Goal: Information Seeking & Learning: Check status

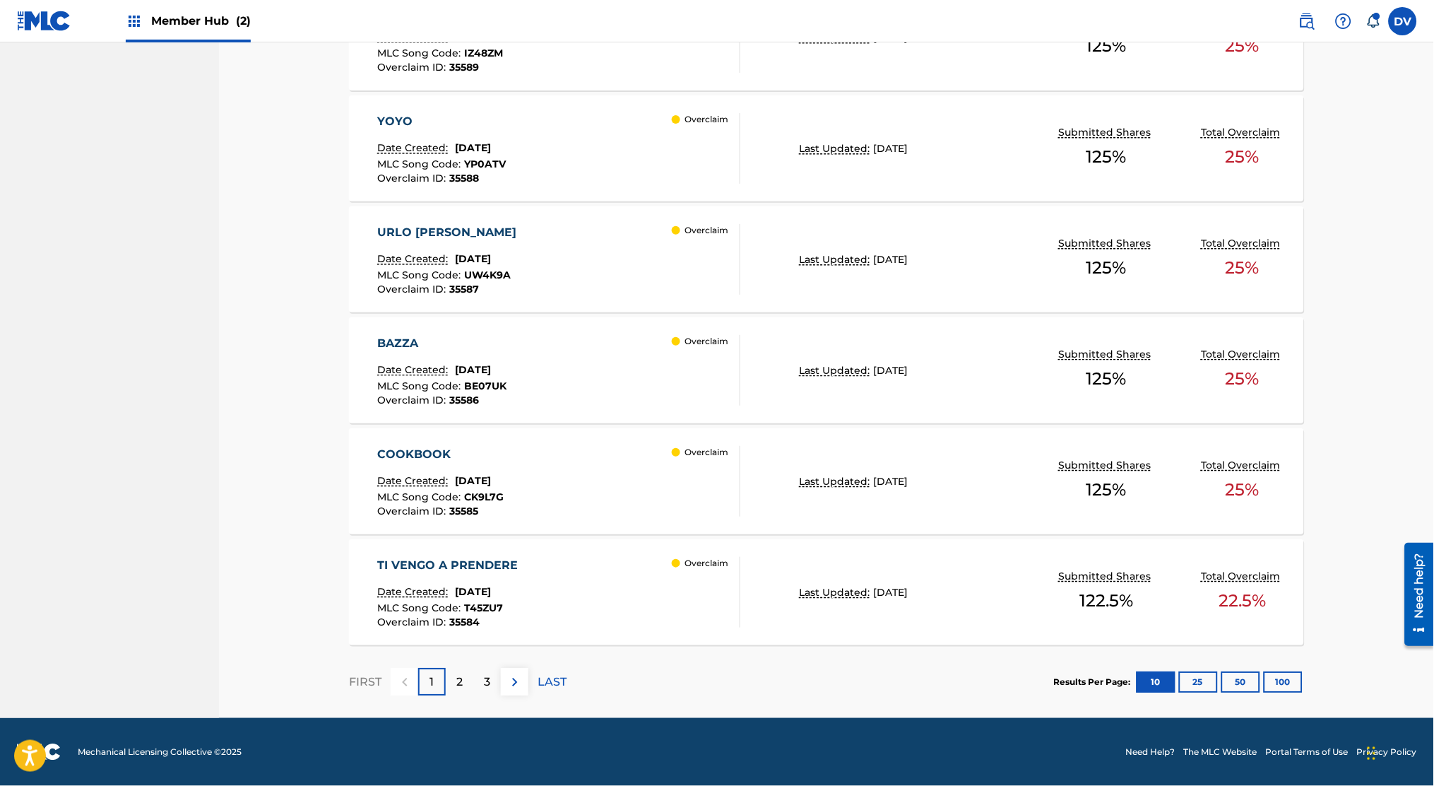
click at [465, 675] on div "2" at bounding box center [460, 682] width 28 height 28
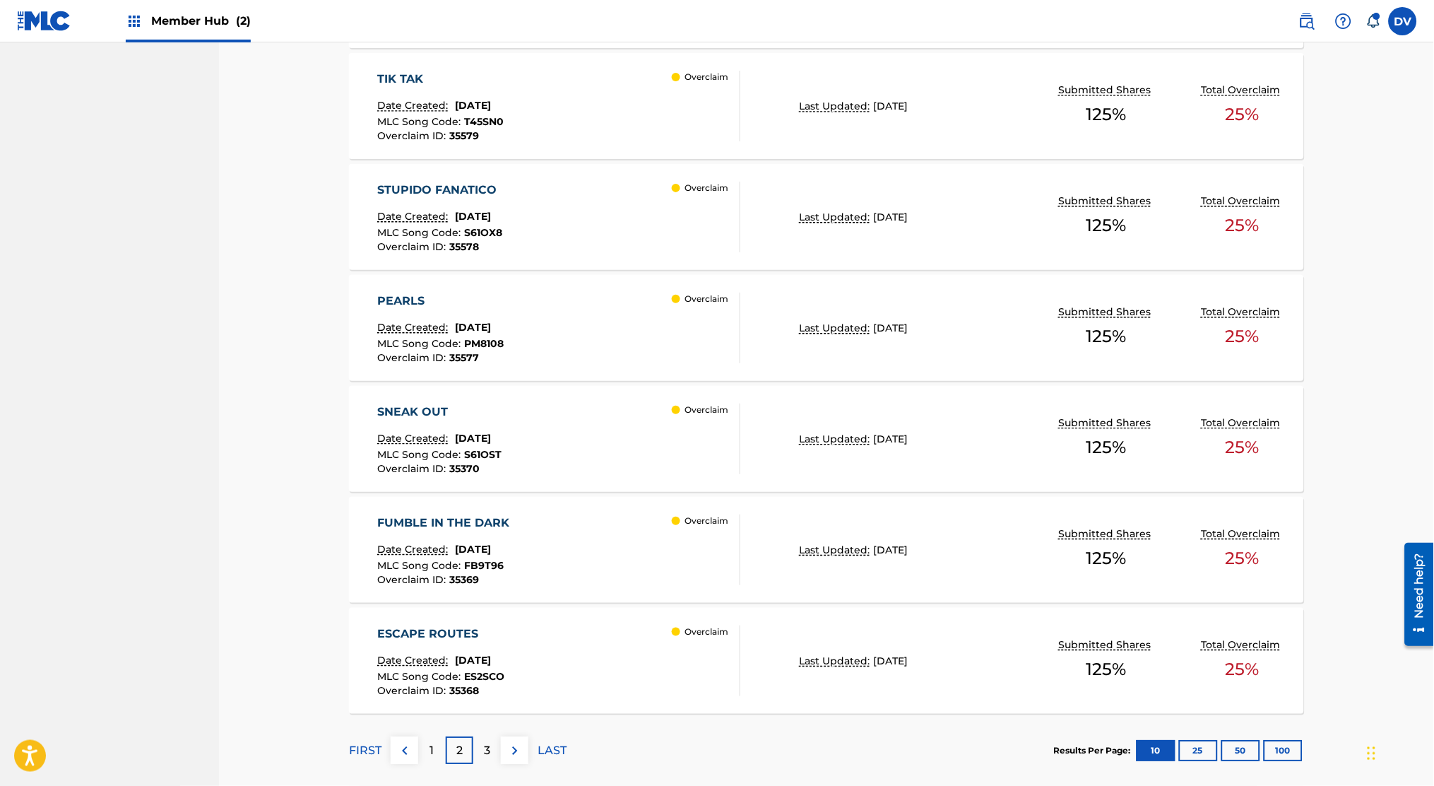
scroll to position [985, 0]
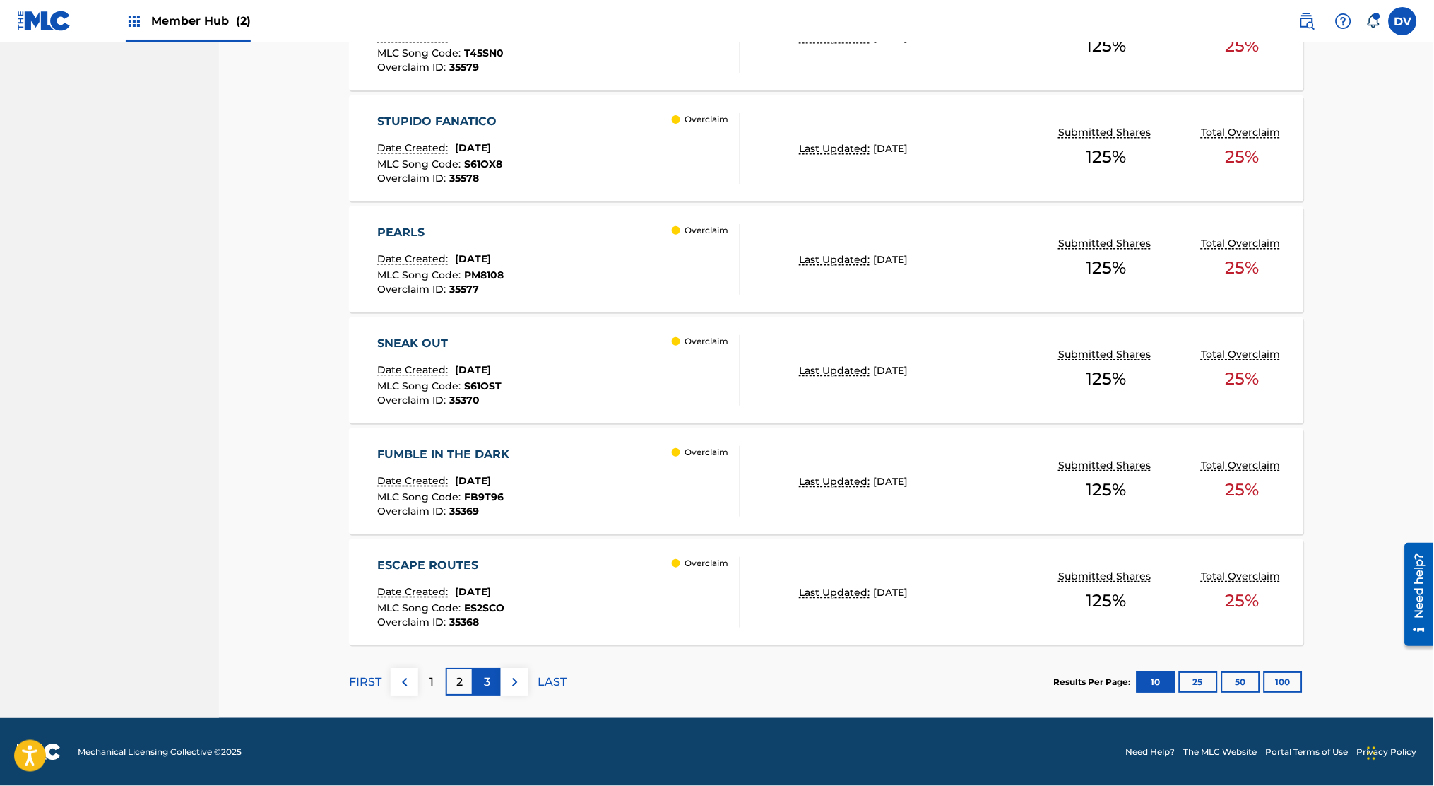
click at [475, 677] on div "3" at bounding box center [487, 682] width 28 height 28
click at [507, 675] on img at bounding box center [515, 681] width 17 height 17
click at [493, 686] on div "5" at bounding box center [487, 682] width 28 height 28
click at [435, 682] on p "4" at bounding box center [432, 681] width 8 height 17
click at [436, 684] on div "3" at bounding box center [432, 682] width 28 height 28
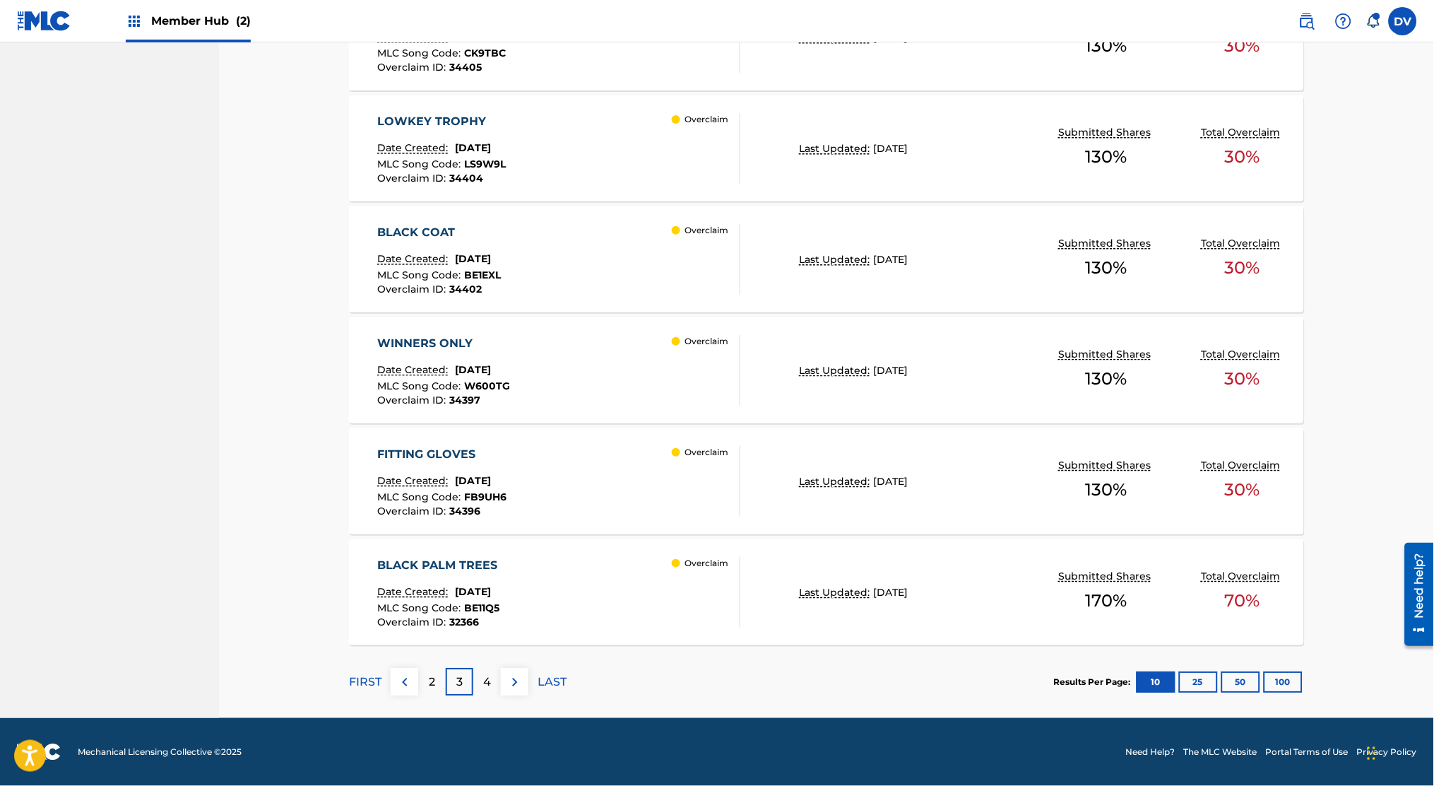
click at [496, 360] on div "WINNERS ONLY Date Created: [DATE] MLC Song Code : W600TG Overclaim ID : 34397" at bounding box center [444, 370] width 133 height 71
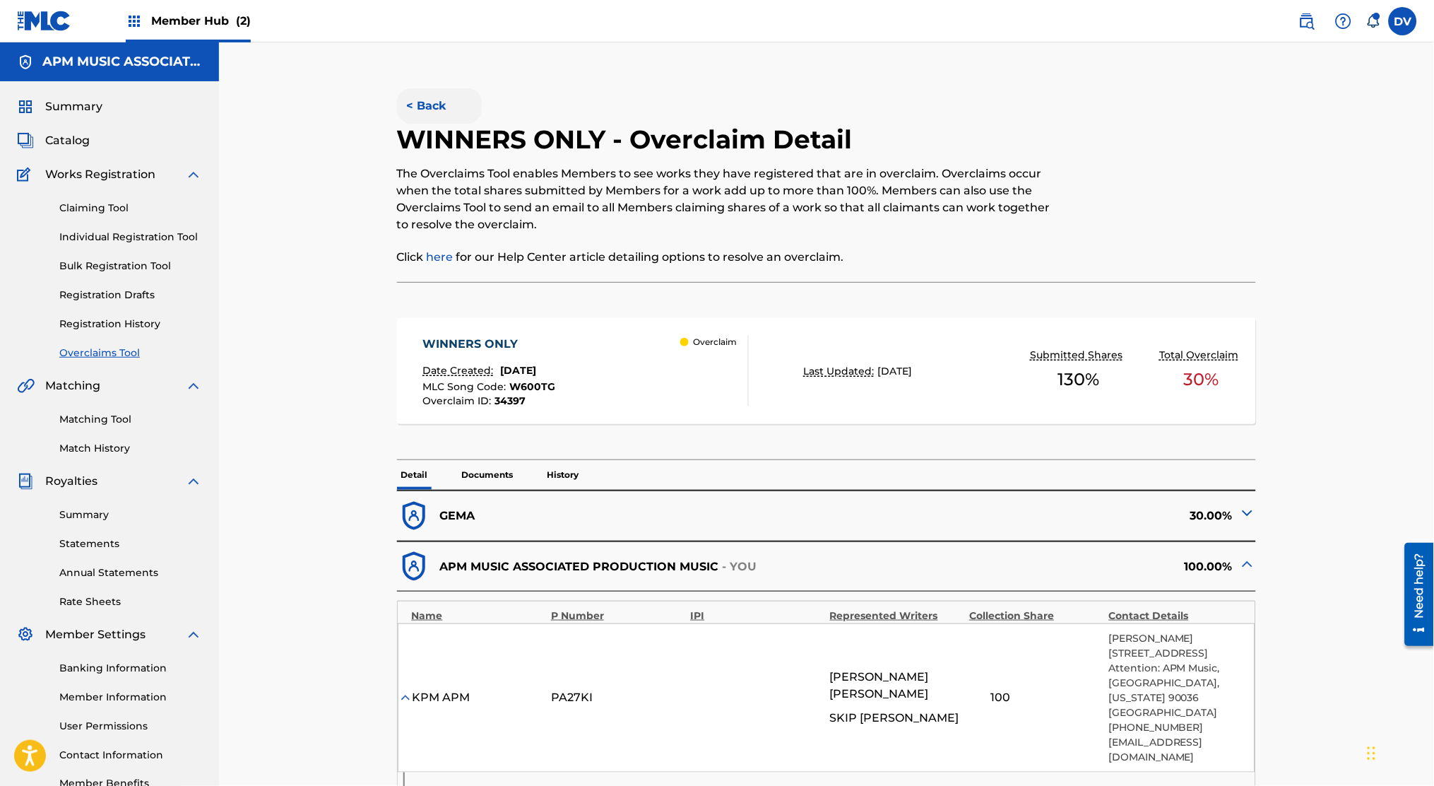
click at [431, 117] on button "< Back" at bounding box center [439, 105] width 85 height 35
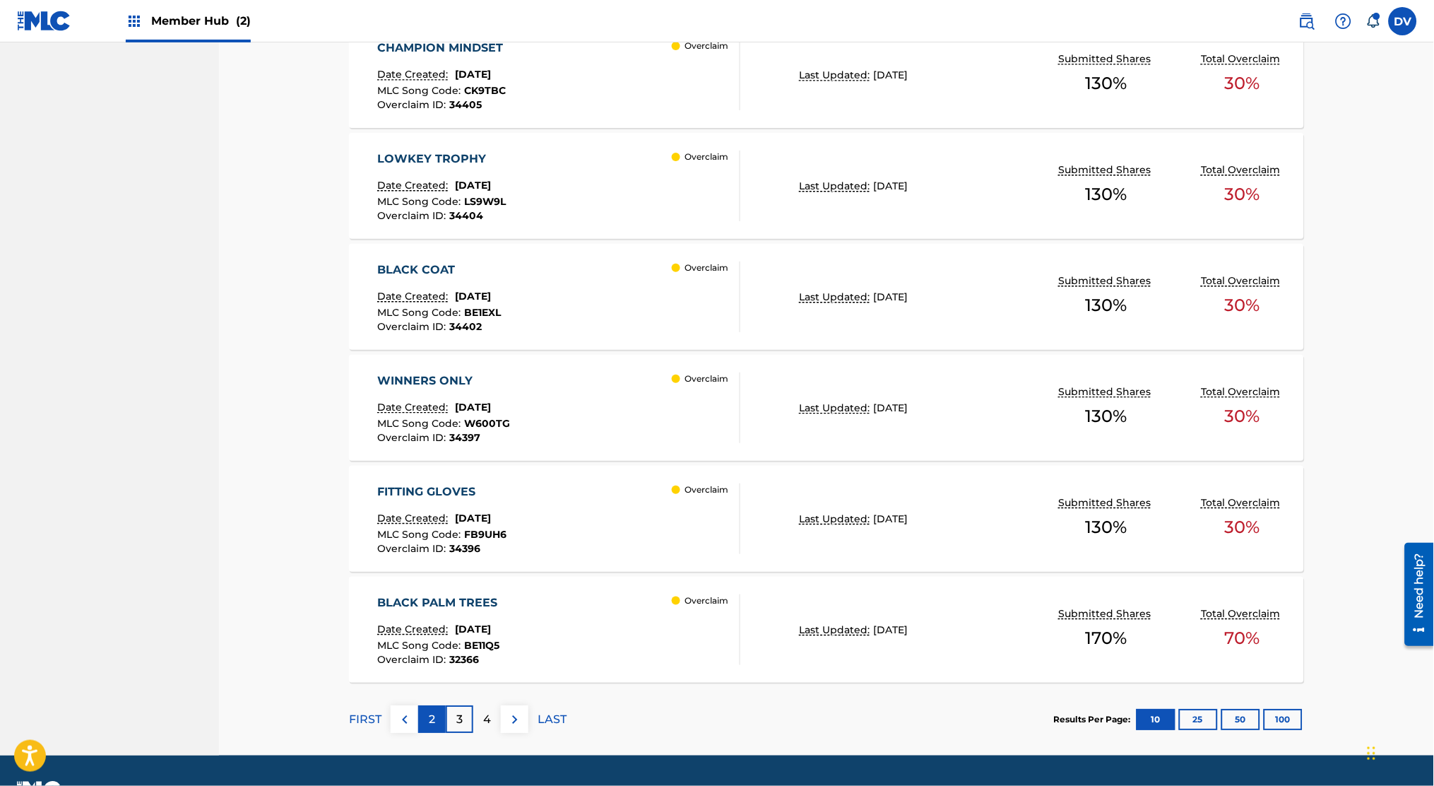
click at [429, 711] on p "2" at bounding box center [432, 719] width 6 height 17
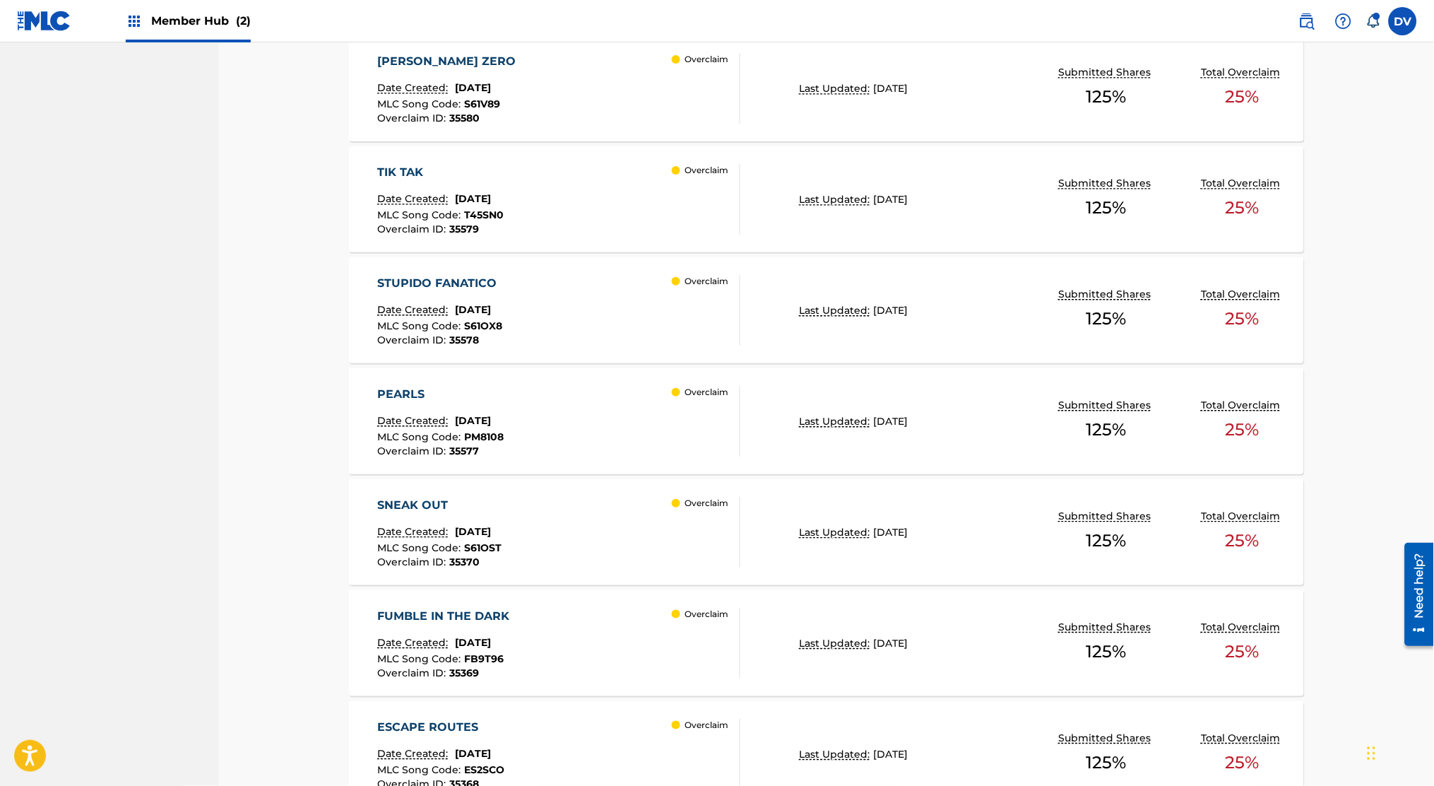
scroll to position [608, 0]
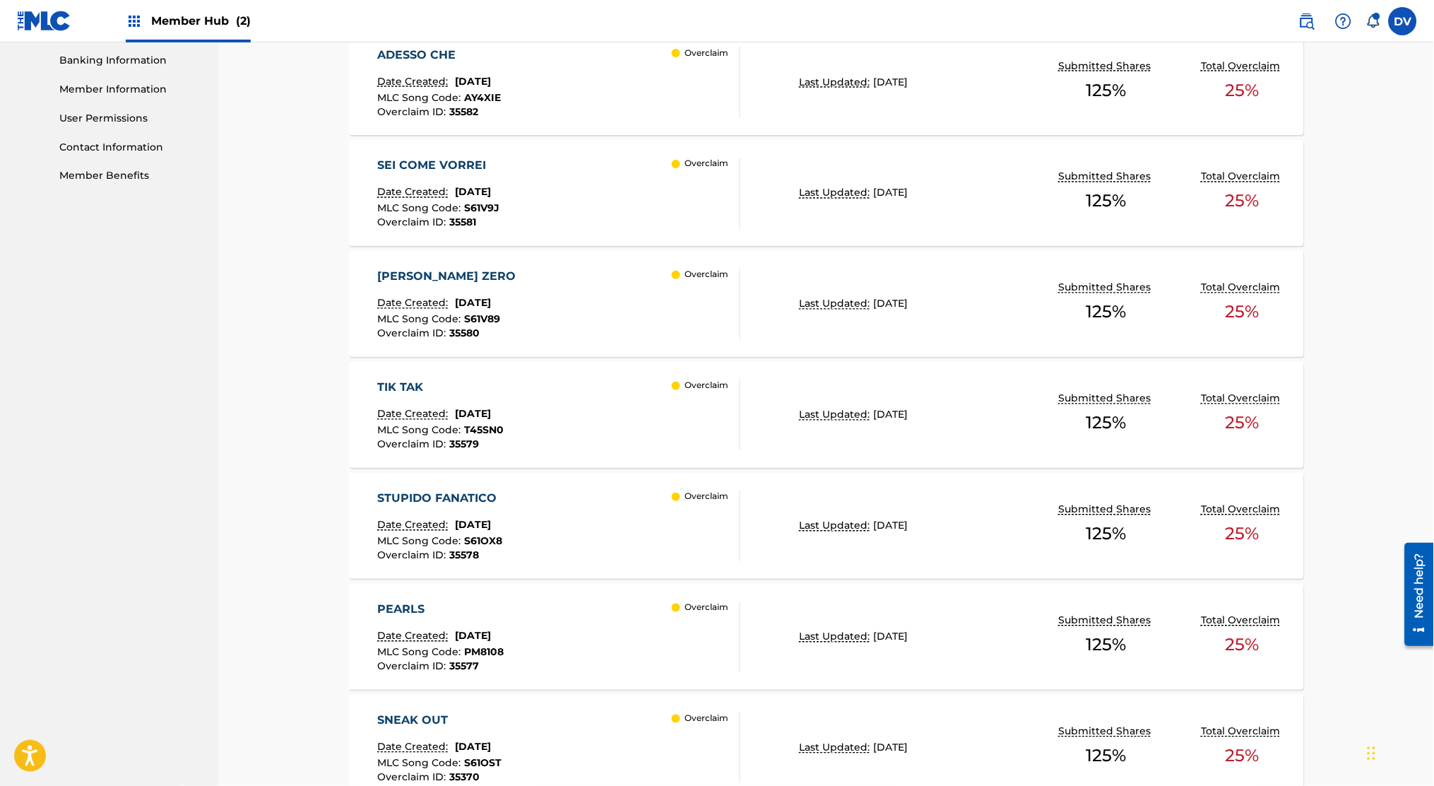
click at [555, 418] on div "TIK TAK Date Created: [DATE] MLC Song Code : T45SN0 Overclaim ID : 35579 Overcl…" at bounding box center [559, 414] width 363 height 71
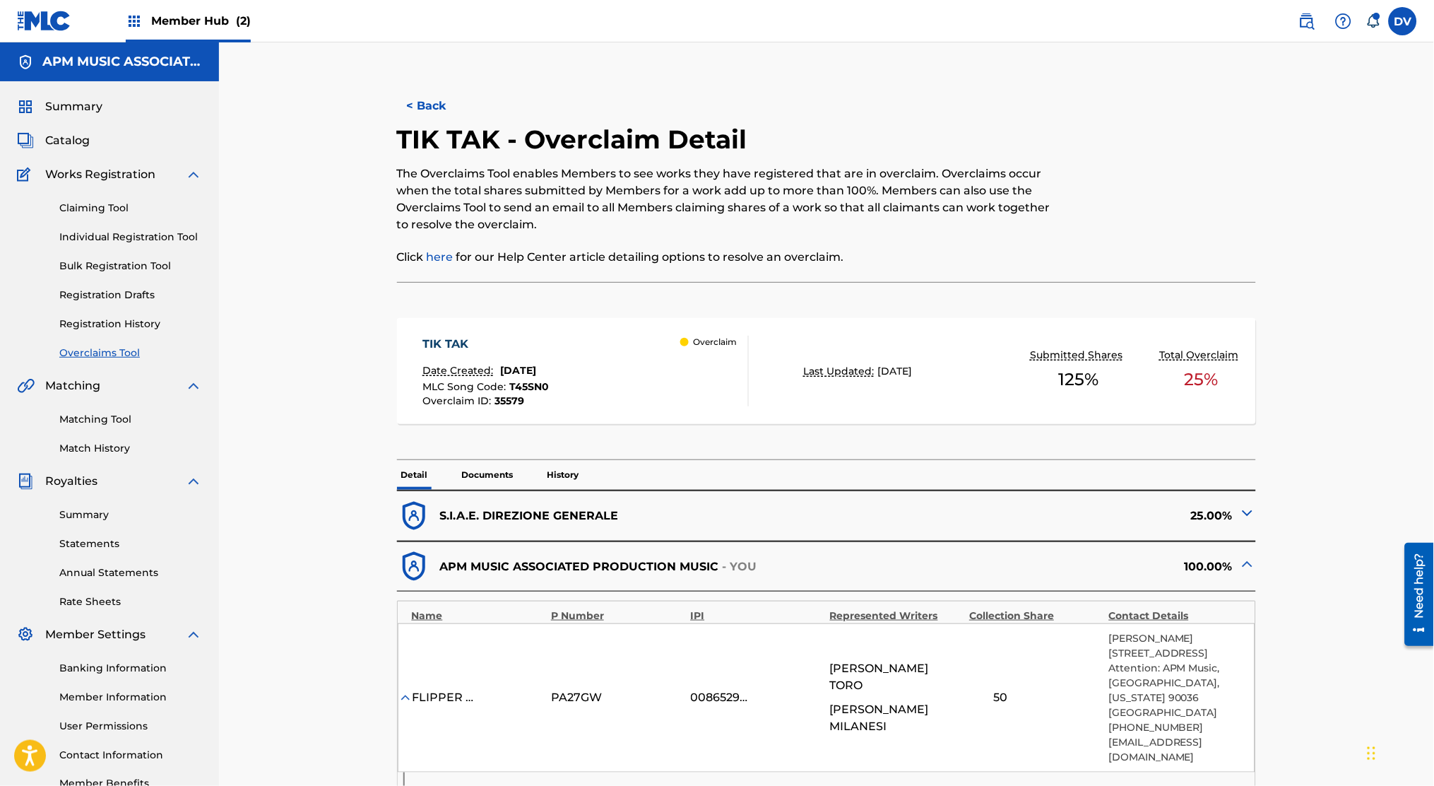
click at [1251, 516] on img at bounding box center [1247, 512] width 17 height 17
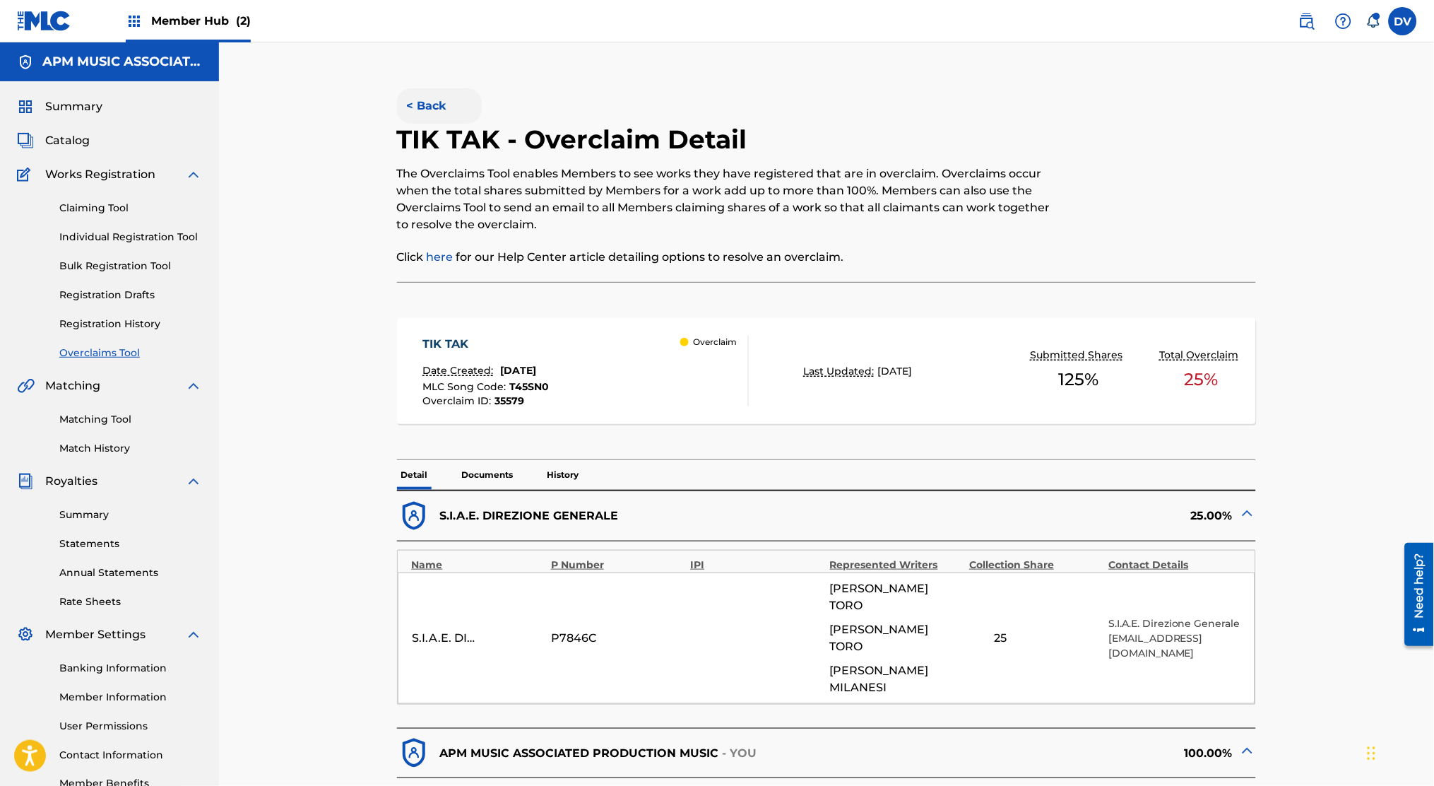
click at [427, 101] on button "< Back" at bounding box center [439, 105] width 85 height 35
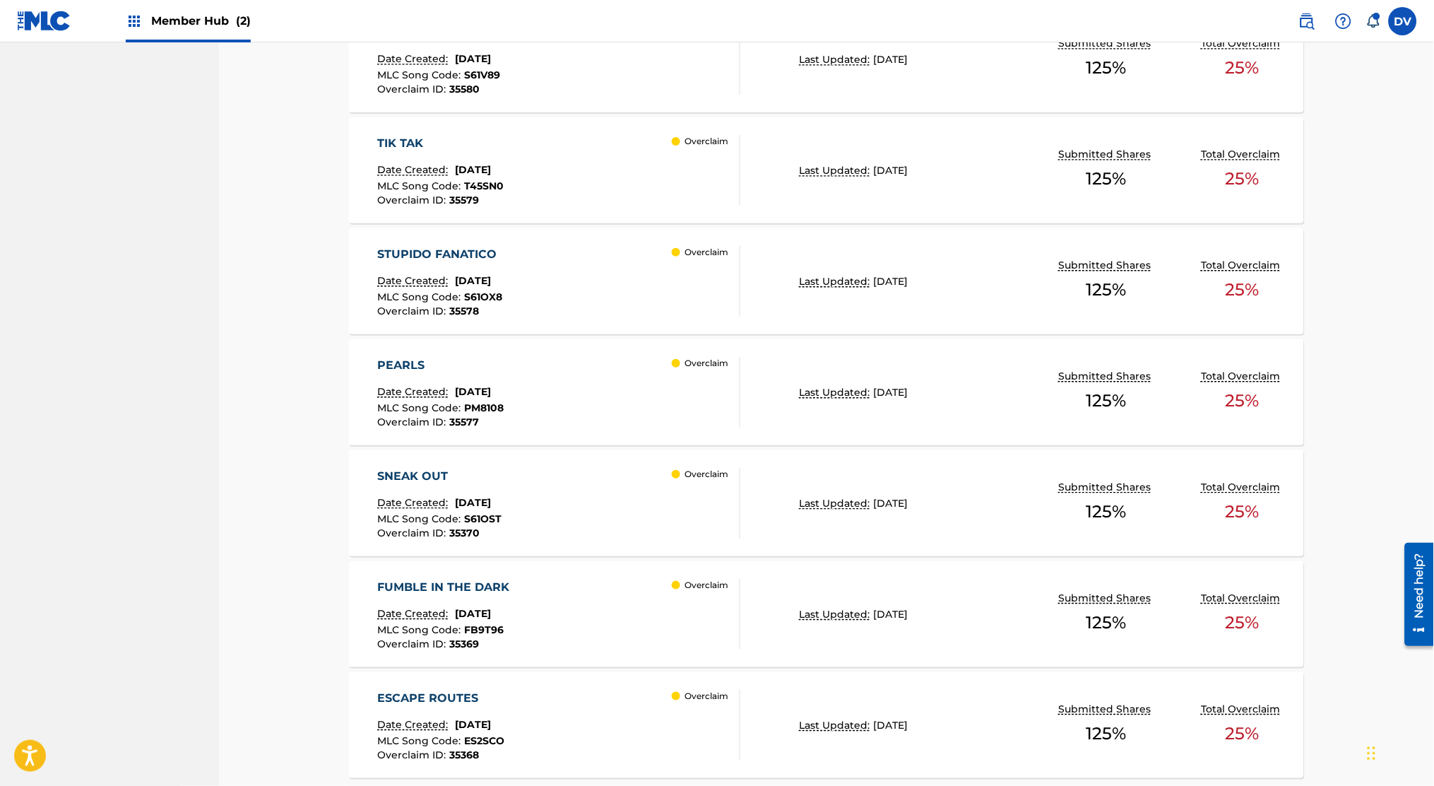
scroll to position [985, 0]
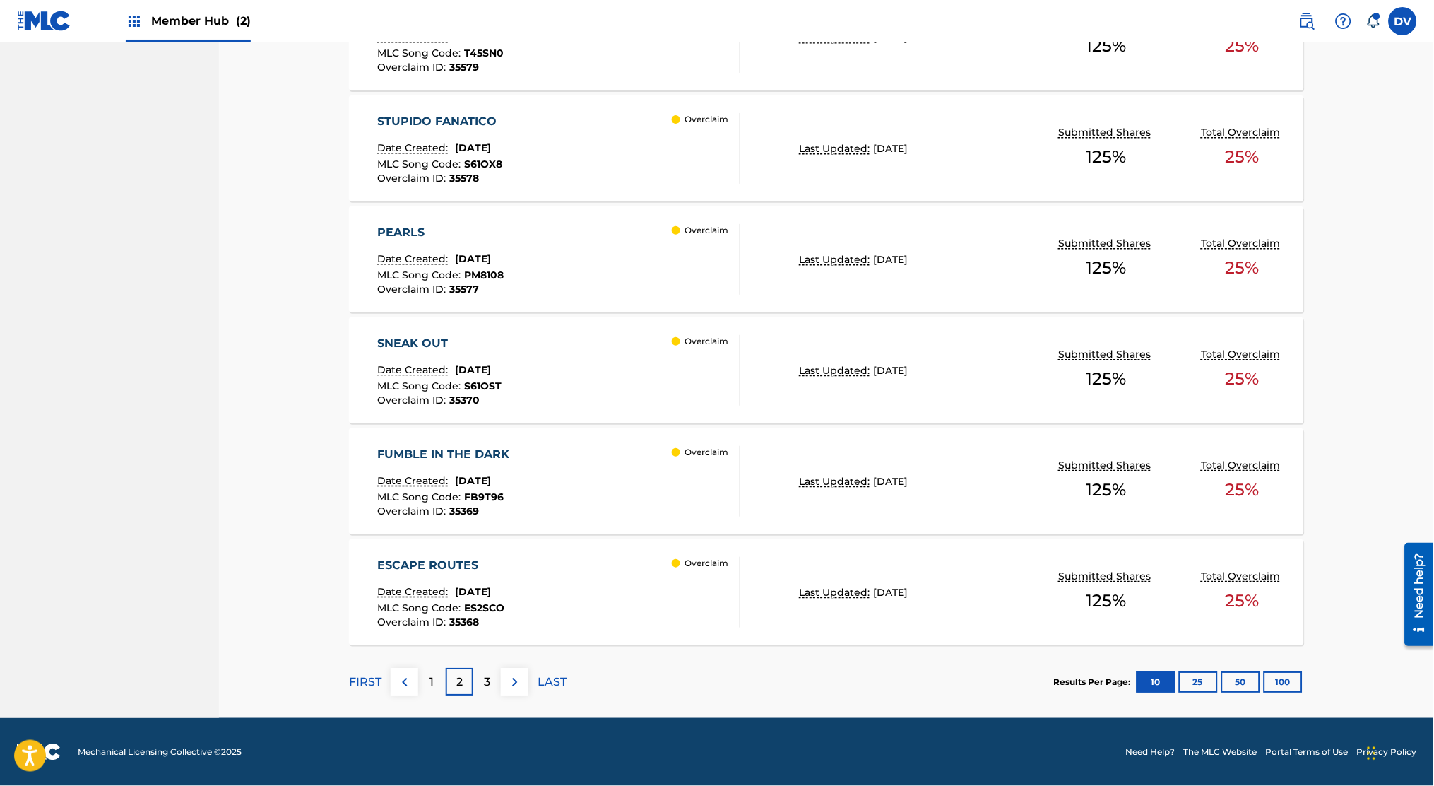
click at [463, 353] on div "SNEAK OUT Date Created: [DATE] MLC Song Code : S61OST Overclaim ID : 35370" at bounding box center [440, 370] width 124 height 71
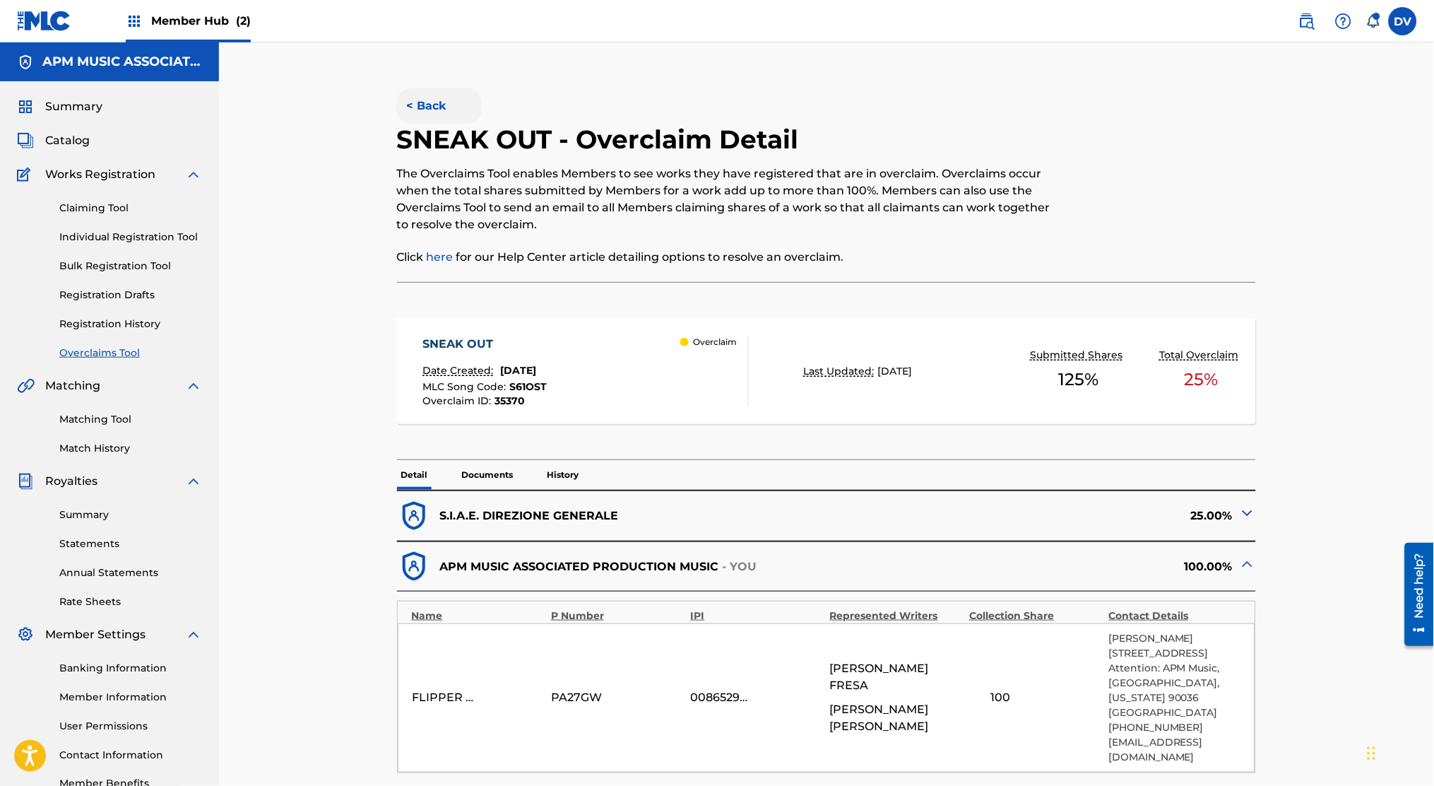
click at [438, 116] on button "< Back" at bounding box center [439, 105] width 85 height 35
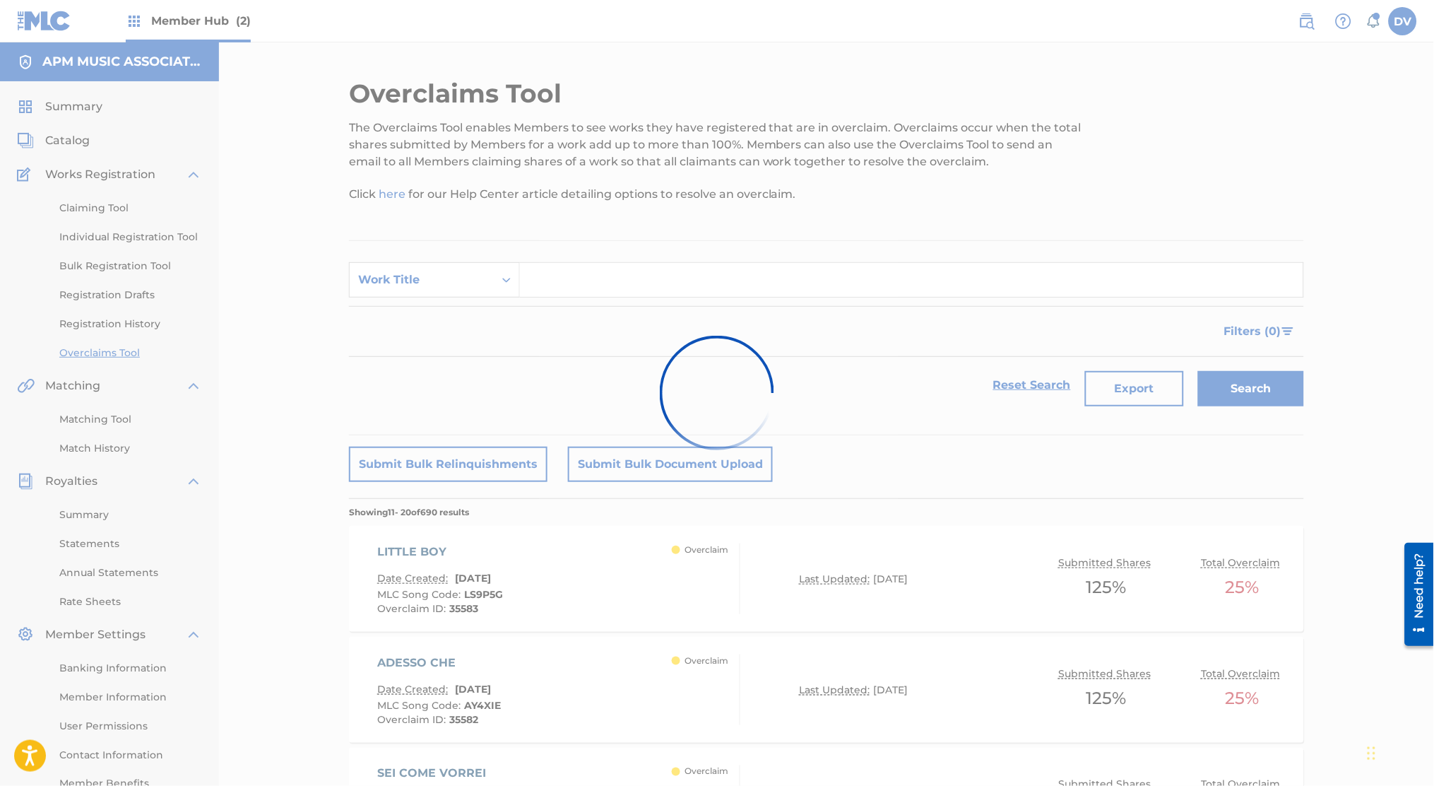
scroll to position [947, 0]
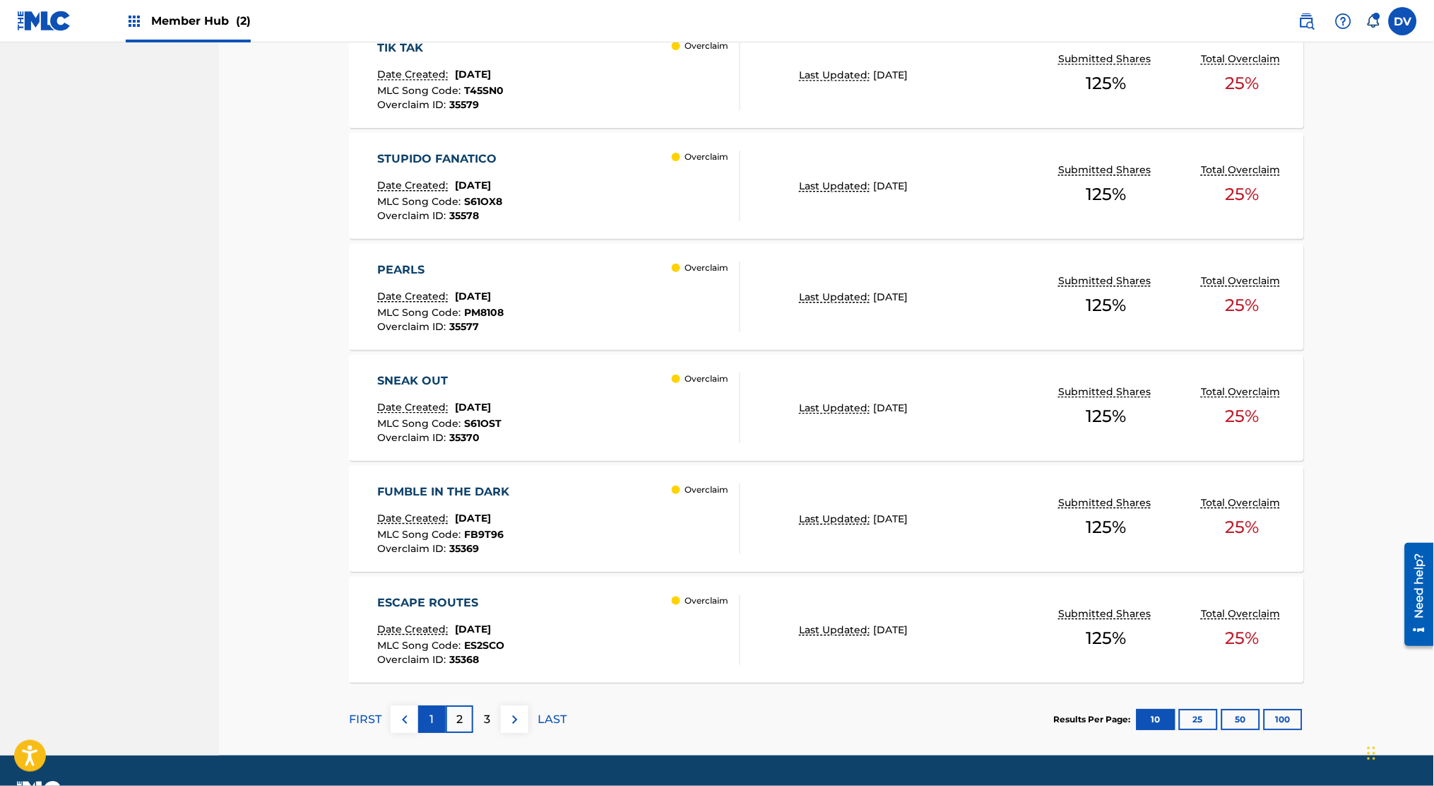
click at [433, 722] on p "1" at bounding box center [432, 719] width 4 height 17
click at [504, 381] on div "BAZZA" at bounding box center [442, 380] width 129 height 17
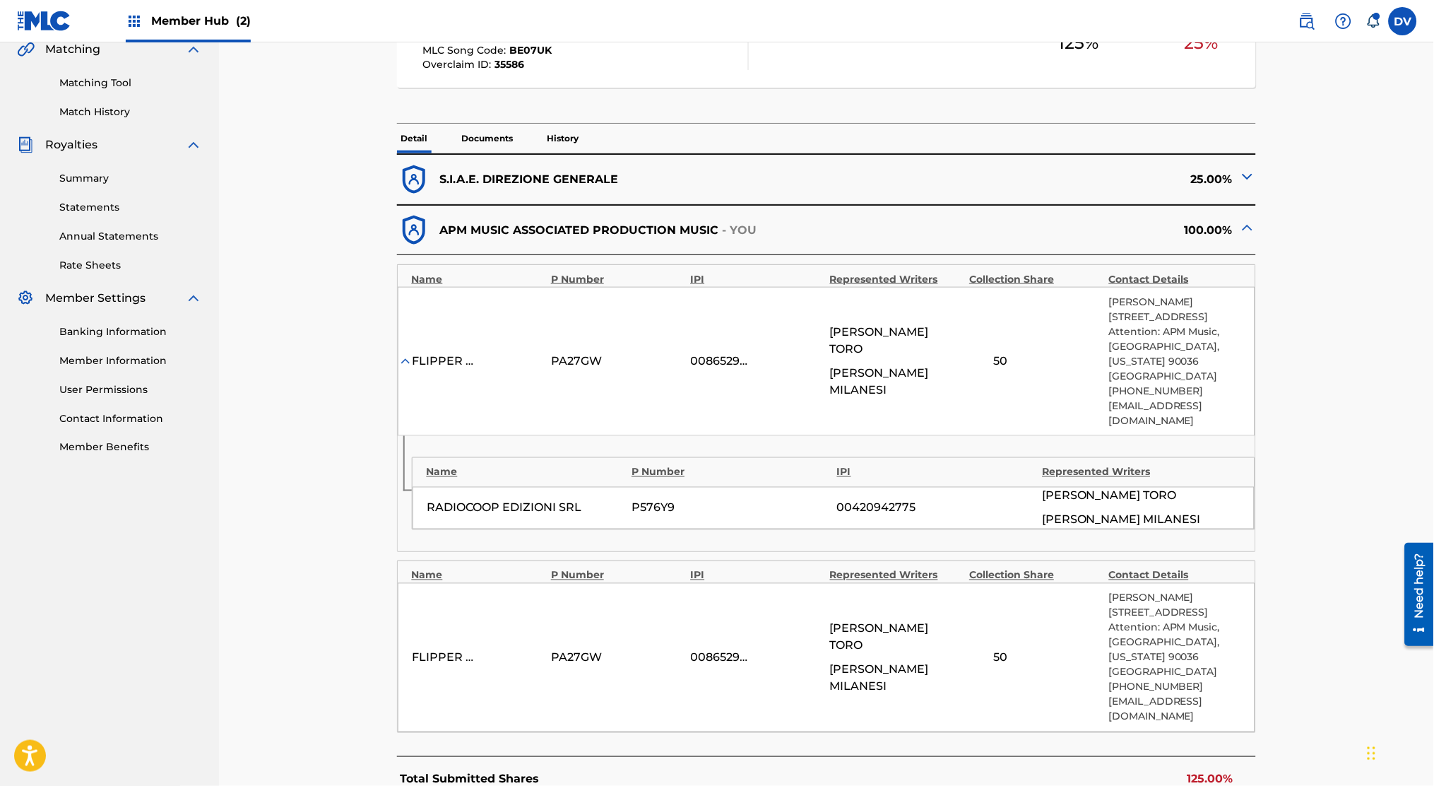
scroll to position [565, 0]
